Goal: Information Seeking & Learning: Learn about a topic

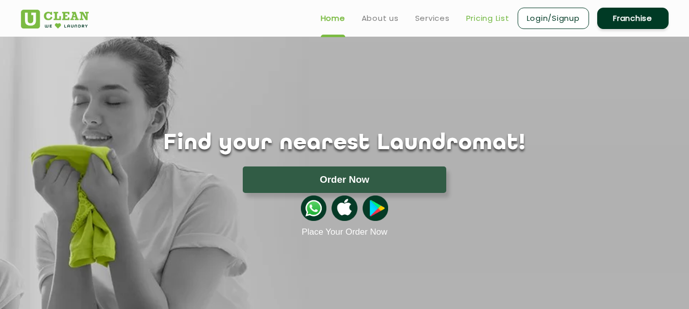
click at [483, 19] on link "Pricing List" at bounding box center [487, 18] width 43 height 12
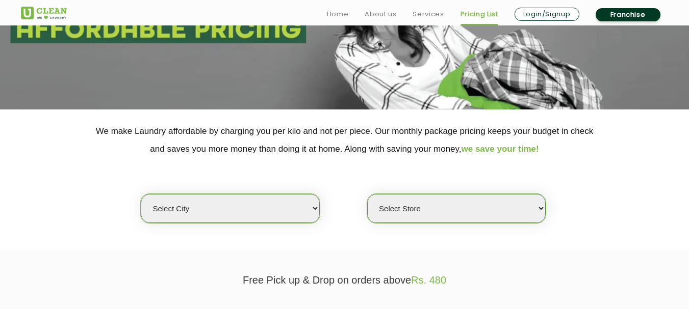
scroll to position [153, 0]
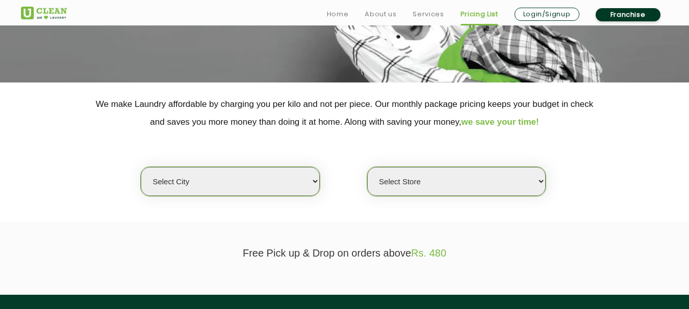
click at [235, 172] on select "Select city [GEOGRAPHIC_DATA] [GEOGRAPHIC_DATA] [GEOGRAPHIC_DATA] [GEOGRAPHIC_D…" at bounding box center [230, 181] width 178 height 29
click at [314, 181] on select "Select city [GEOGRAPHIC_DATA] [GEOGRAPHIC_DATA] [GEOGRAPHIC_DATA] [GEOGRAPHIC_D…" at bounding box center [230, 181] width 178 height 29
select select "16"
click at [141, 167] on select "Select city [GEOGRAPHIC_DATA] [GEOGRAPHIC_DATA] [GEOGRAPHIC_DATA] [GEOGRAPHIC_D…" at bounding box center [230, 181] width 178 height 29
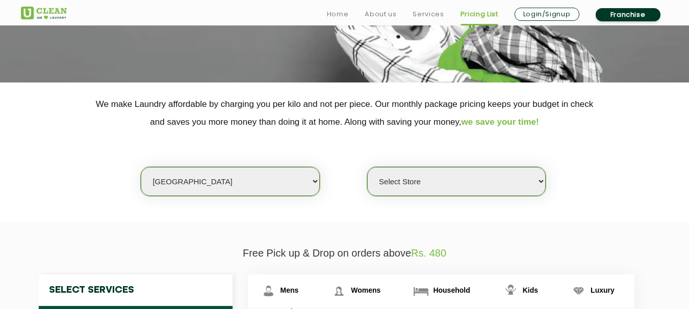
click at [409, 183] on select "Select Store UClean Powai UClean Deonar UClean LBS Marg UClean Chembur UClean W…" at bounding box center [456, 181] width 178 height 29
select select "474"
click at [367, 167] on select "Select Store UClean Powai UClean Deonar UClean LBS Marg UClean Chembur UClean W…" at bounding box center [456, 181] width 178 height 29
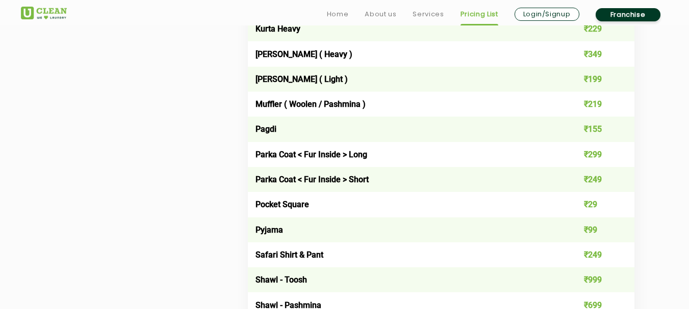
scroll to position [1223, 0]
